Goal: Find specific page/section: Find specific page/section

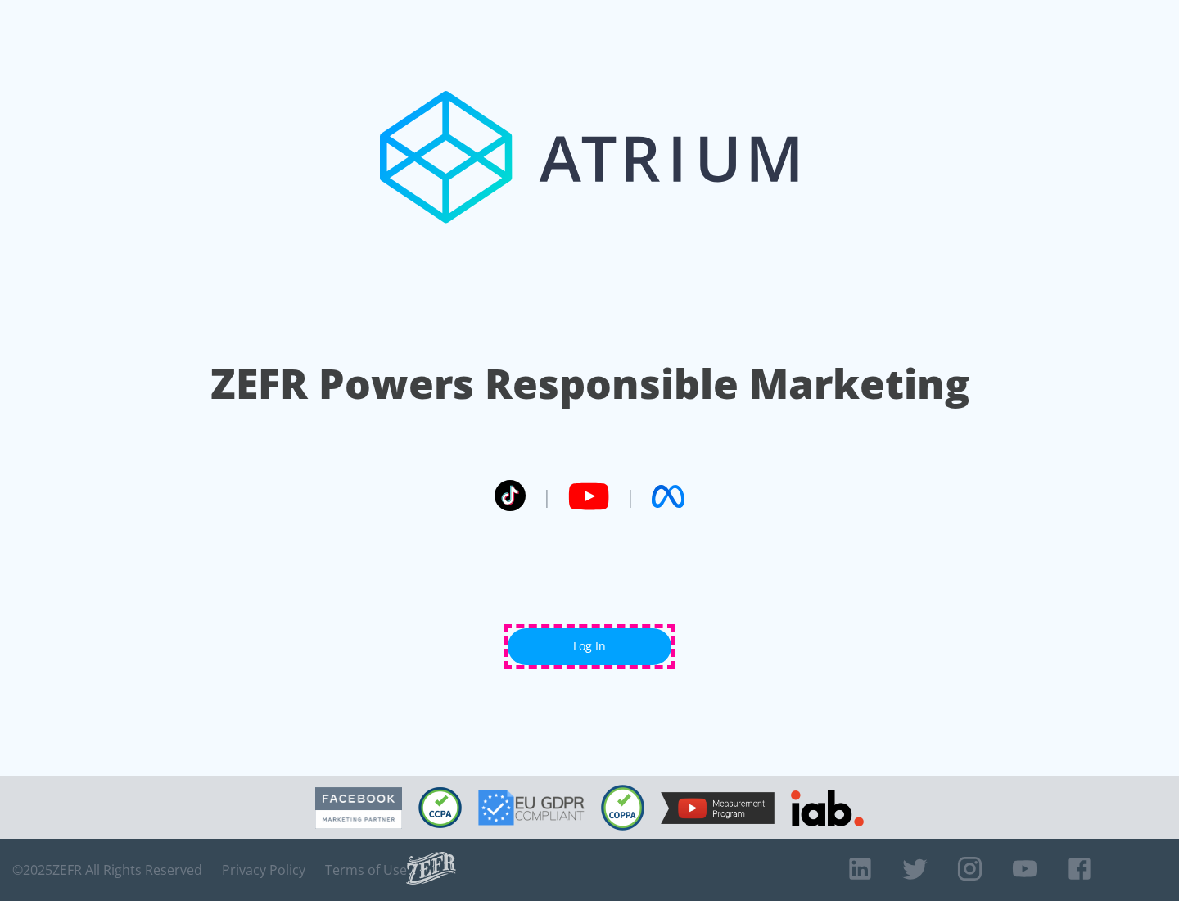
click at [590, 646] on link "Log In" at bounding box center [590, 646] width 164 height 37
